Goal: Task Accomplishment & Management: Use online tool/utility

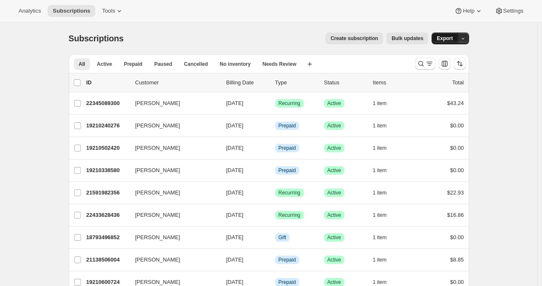
click at [443, 41] on span "Export" at bounding box center [445, 38] width 16 height 7
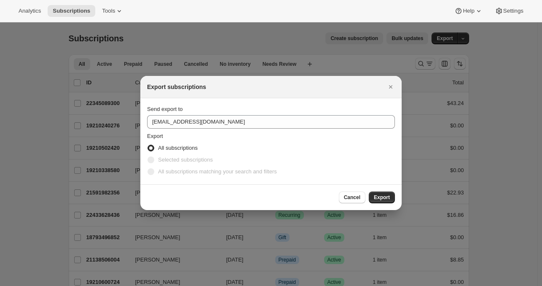
click at [285, 133] on fieldset "Export All subscriptions Selected subscriptions All subscriptions matching your…" at bounding box center [271, 155] width 248 height 46
click at [274, 107] on div "Send export to" at bounding box center [271, 109] width 248 height 8
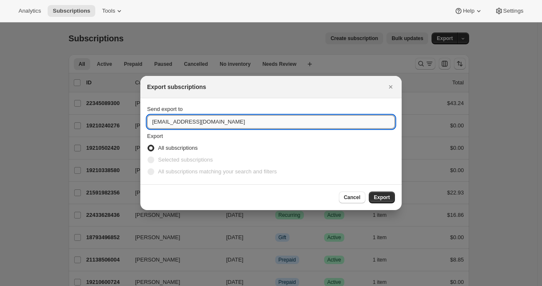
click at [263, 117] on input "[EMAIL_ADDRESS][DOMAIN_NAME]" at bounding box center [271, 121] width 248 height 13
type input "[EMAIL_ADDRESS][DOMAIN_NAME]"
click at [378, 199] on span "Export" at bounding box center [382, 197] width 16 height 7
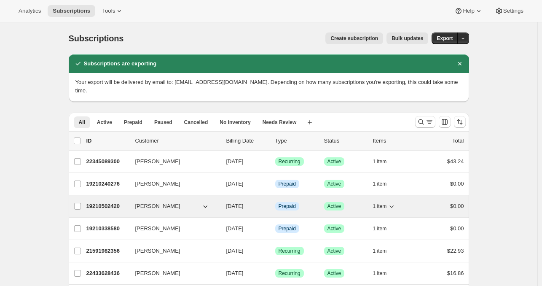
click at [378, 203] on span "1 item" at bounding box center [380, 206] width 14 height 7
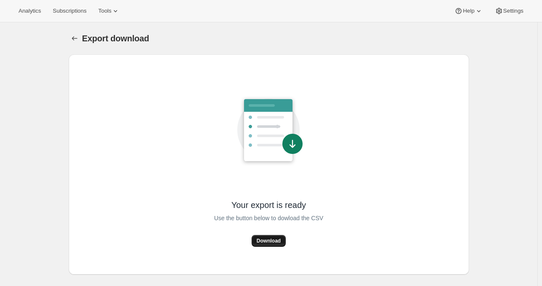
click at [268, 239] on span "Download" at bounding box center [269, 240] width 24 height 7
click at [27, 11] on span "Analytics" at bounding box center [30, 11] width 22 height 7
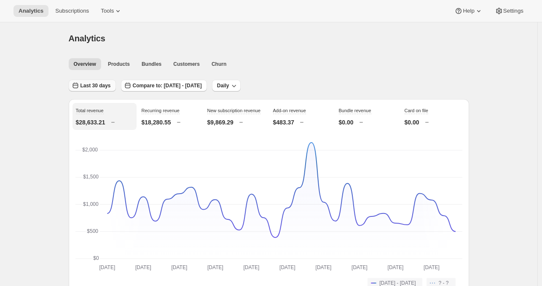
click at [99, 84] on span "Last 30 days" at bounding box center [95, 85] width 30 height 7
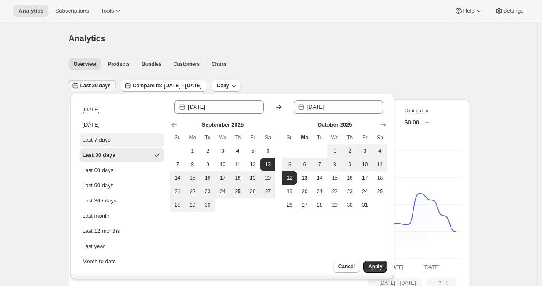
click at [110, 144] on button "Last 7 days" at bounding box center [122, 139] width 84 height 13
type input "2025-10-06"
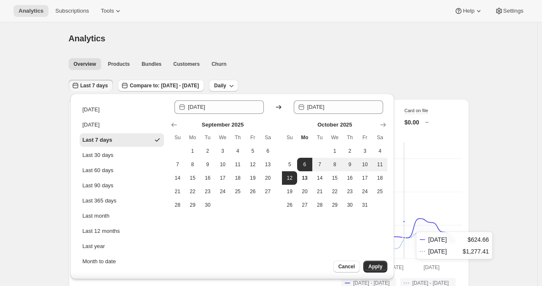
drag, startPoint x: 174, startPoint y: 130, endPoint x: 408, endPoint y: 232, distance: 255.4
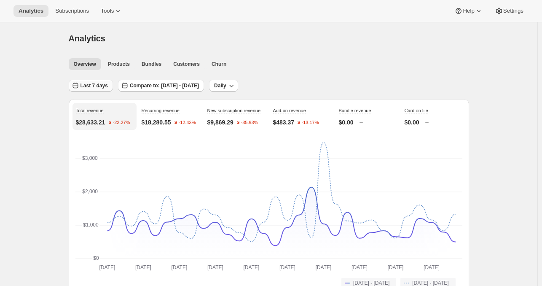
click at [98, 84] on span "Last 7 days" at bounding box center [93, 85] width 27 height 7
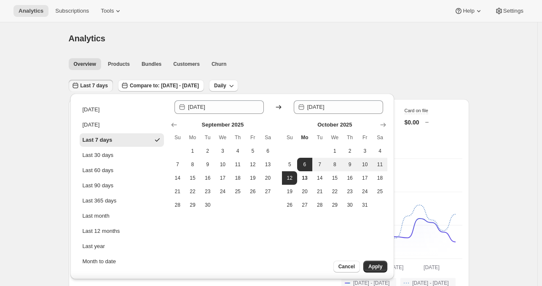
click at [306, 156] on td at bounding box center [304, 150] width 15 height 13
click at [305, 160] on button "6" at bounding box center [304, 164] width 15 height 13
click at [287, 177] on span "12" at bounding box center [289, 177] width 8 height 7
type input "2025-10-12"
click at [376, 265] on span "Apply" at bounding box center [375, 266] width 14 height 7
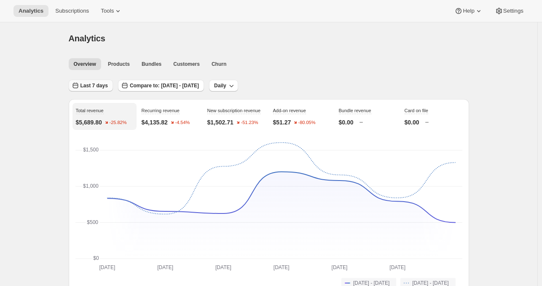
click at [72, 86] on icon "button" at bounding box center [75, 85] width 8 height 8
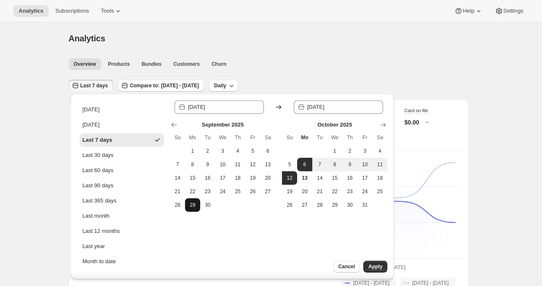
click at [190, 205] on span "29" at bounding box center [192, 204] width 8 height 7
type input "2025-09-29"
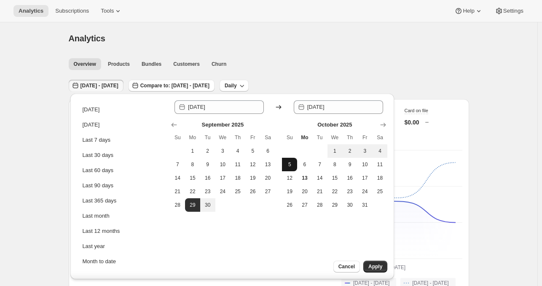
click at [289, 161] on span "5" at bounding box center [289, 164] width 8 height 7
type input "2025-10-05"
click at [373, 263] on span "Apply" at bounding box center [375, 266] width 14 height 7
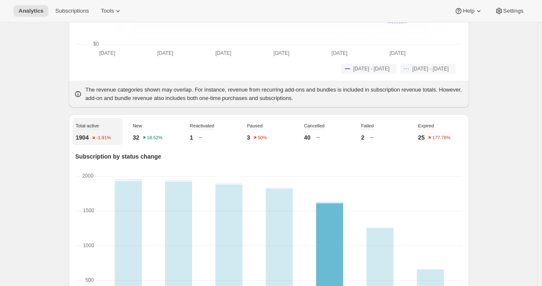
scroll to position [225, 0]
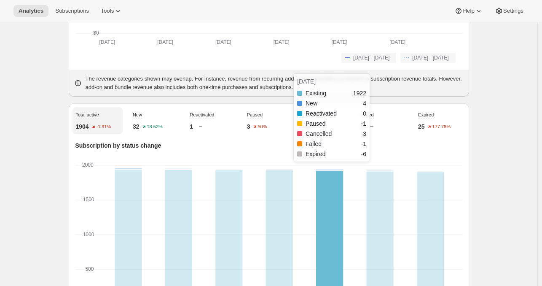
click at [354, 212] on rect "Oct 03 2025: Existing 1922,New 4,Reactivated 0,Paused -1,Cancelled -3,Failed -1…" at bounding box center [329, 251] width 50 height 173
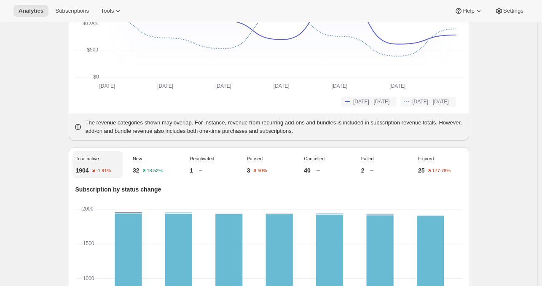
scroll to position [0, 0]
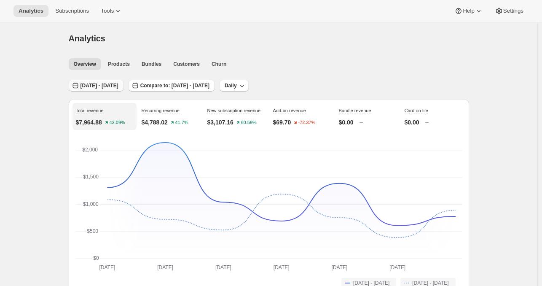
click at [118, 83] on span "Sep 29, 2025 - Oct 05, 2025" at bounding box center [99, 85] width 38 height 7
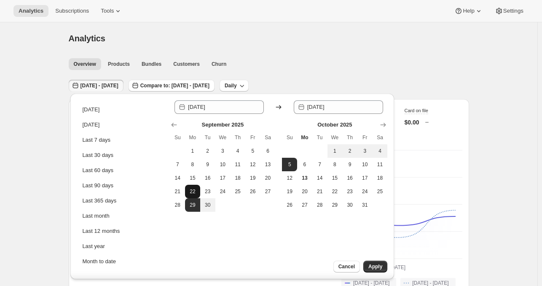
click at [196, 191] on span "22" at bounding box center [192, 191] width 8 height 7
type input "2025-09-22"
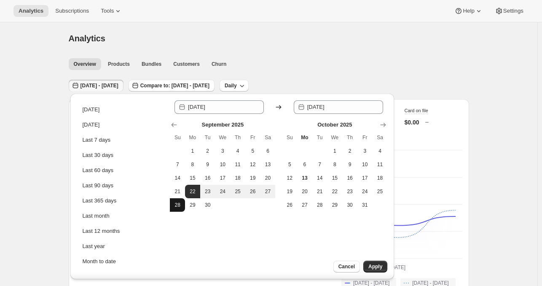
click at [177, 207] on span "28" at bounding box center [177, 204] width 8 height 7
type input "2025-09-28"
click at [376, 265] on span "Apply" at bounding box center [375, 266] width 14 height 7
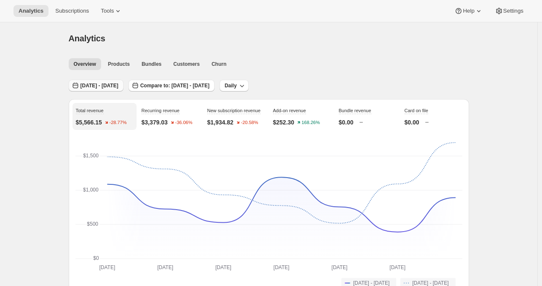
click at [97, 86] on span "Sep 22, 2025 - Sep 28, 2025" at bounding box center [99, 85] width 38 height 7
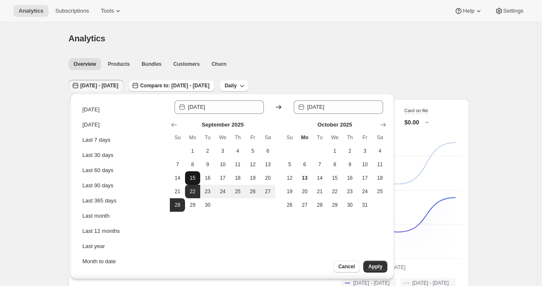
click at [193, 179] on span "15" at bounding box center [192, 177] width 8 height 7
type input "2025-09-15"
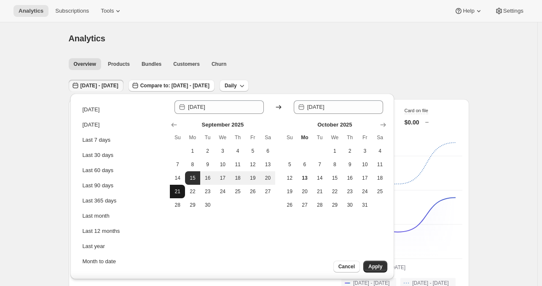
click at [180, 193] on span "21" at bounding box center [177, 191] width 8 height 7
type input "2025-09-21"
click at [371, 262] on button "Apply" at bounding box center [375, 266] width 24 height 12
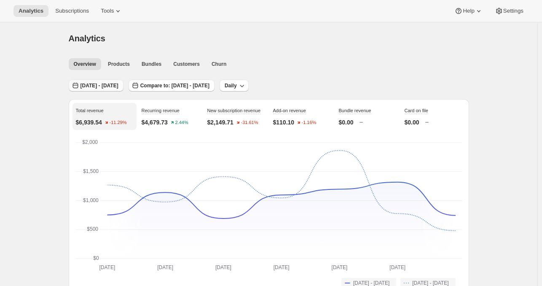
click at [96, 91] on button "Sep 15, 2025 - Sep 21, 2025" at bounding box center [96, 86] width 55 height 12
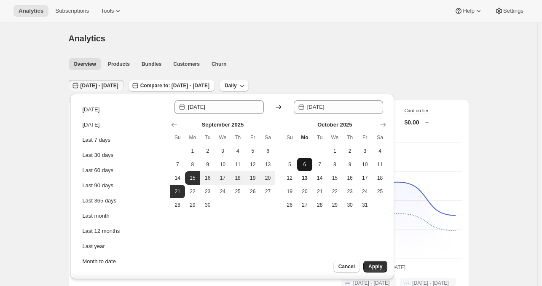
click at [303, 163] on span "6" at bounding box center [305, 164] width 8 height 7
type input "2025-10-06"
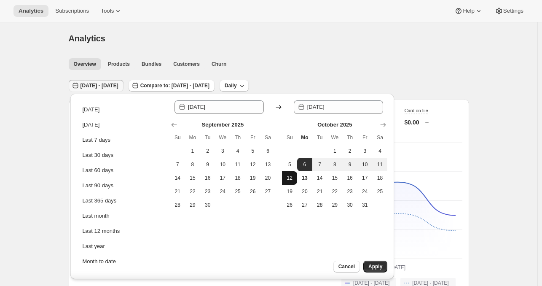
click at [288, 177] on span "12" at bounding box center [289, 177] width 8 height 7
type input "2025-10-12"
click at [373, 263] on button "Apply" at bounding box center [375, 266] width 24 height 12
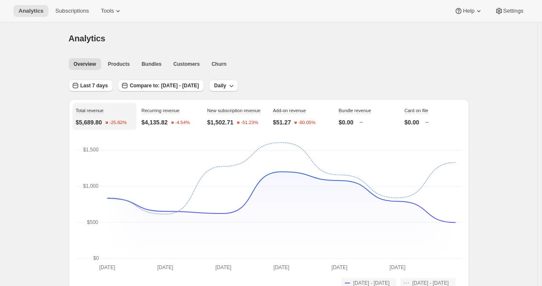
scroll to position [174, 0]
